Goal: Task Accomplishment & Management: Manage account settings

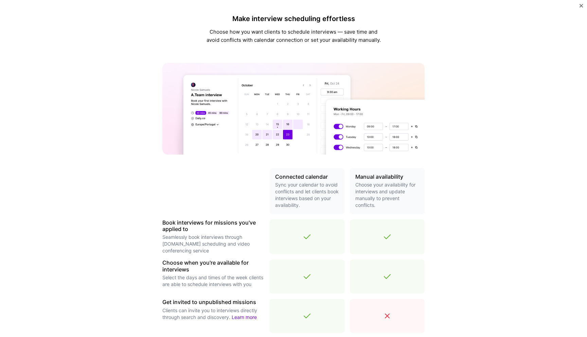
scroll to position [139, 0]
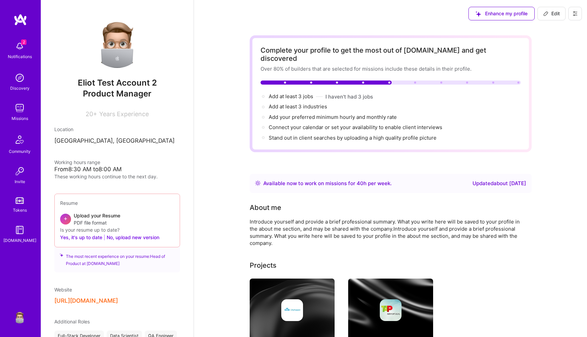
click at [578, 8] on button at bounding box center [576, 14] width 14 height 14
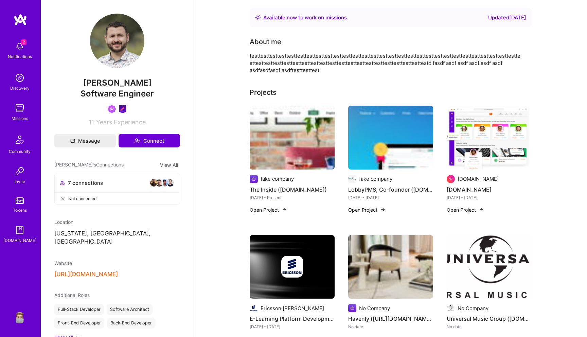
click at [20, 322] on img at bounding box center [20, 317] width 14 height 14
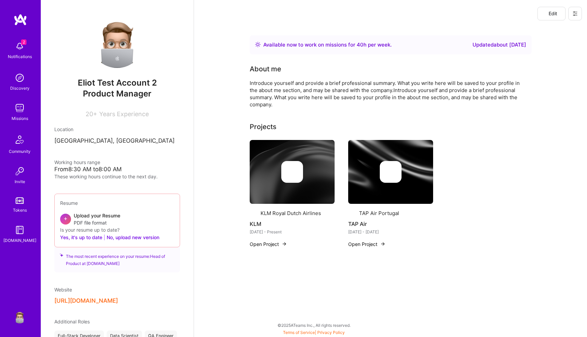
click at [580, 14] on button at bounding box center [576, 14] width 14 height 14
click at [552, 67] on button "Log Out" at bounding box center [556, 63] width 51 height 17
